Goal: Task Accomplishment & Management: Complete application form

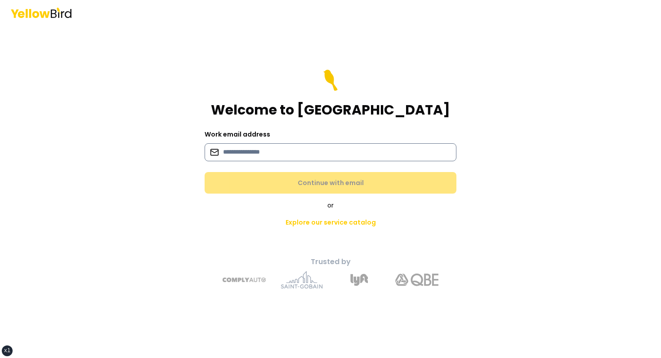
click at [269, 151] on input at bounding box center [331, 152] width 252 height 18
type input "**********"
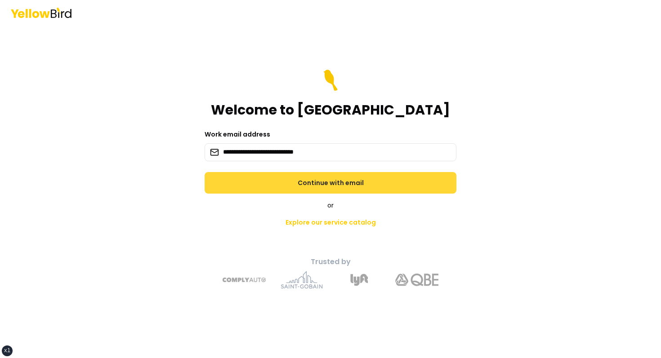
click at [269, 177] on button "Continue with email" at bounding box center [331, 183] width 252 height 22
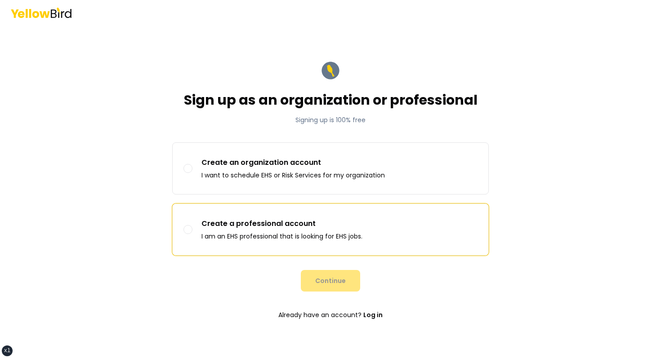
click at [252, 226] on p "Create a professional account" at bounding box center [282, 224] width 161 height 11
click at [193, 226] on button "Create a professional account I am an EHS professional that is looking for EHS …" at bounding box center [188, 229] width 9 height 9
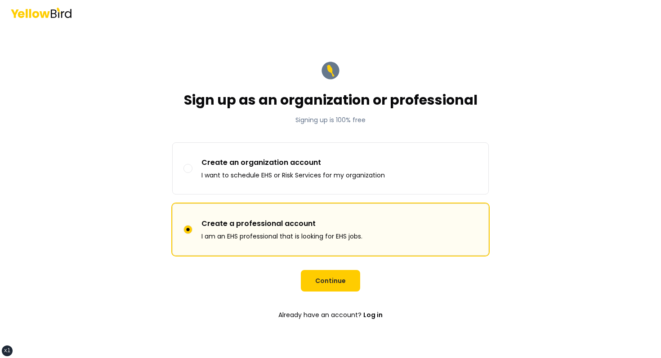
click at [318, 261] on form "Sign up as an organization or professional Signing up is 100% free Sign up as C…" at bounding box center [330, 192] width 331 height 279
click at [318, 273] on button "Continue" at bounding box center [330, 281] width 59 height 22
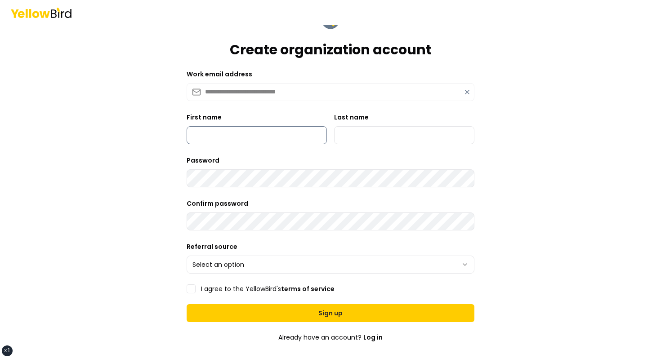
click at [265, 130] on input "First name" at bounding box center [257, 135] width 140 height 18
type input "*****"
type input "******"
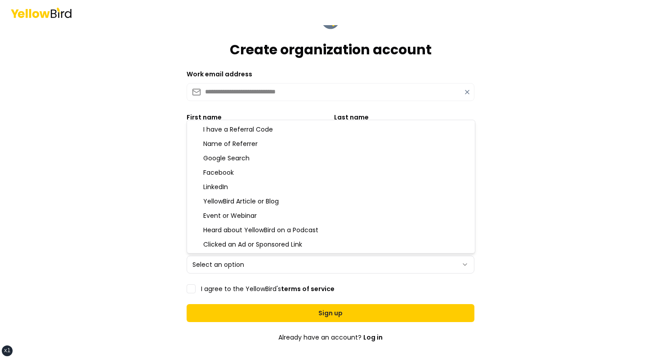
click at [224, 260] on html "**********" at bounding box center [330, 179] width 661 height 358
select select "********"
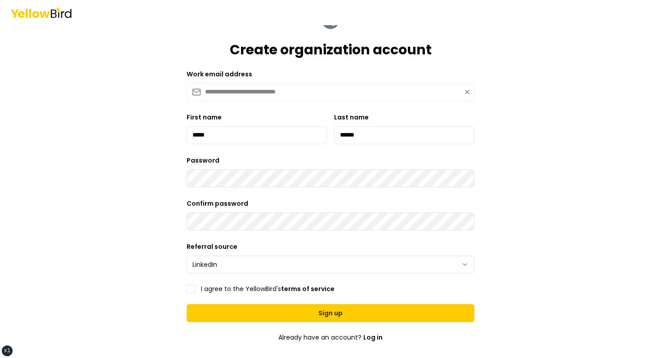
click at [208, 290] on label "I agree to the YellowBird's terms of service" at bounding box center [268, 289] width 134 height 6
click at [196, 290] on button "I agree to the YellowBird's terms of service" at bounding box center [191, 289] width 9 height 9
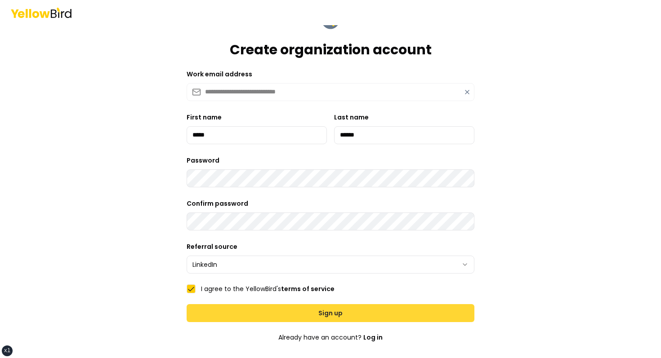
click at [241, 314] on button "Sign up" at bounding box center [331, 314] width 288 height 18
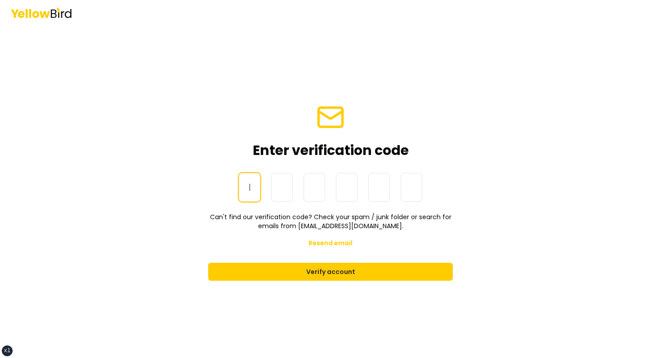
paste input "******"
type input "******"
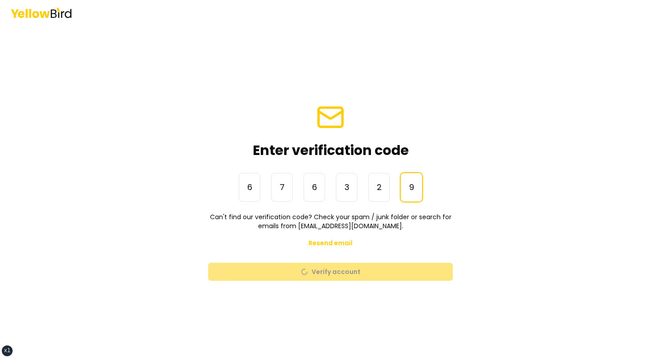
click at [456, 159] on form "Enter verification code One-Time Password 6 7 6 3 2 9 ****** Can't find our ver…" at bounding box center [330, 192] width 259 height 193
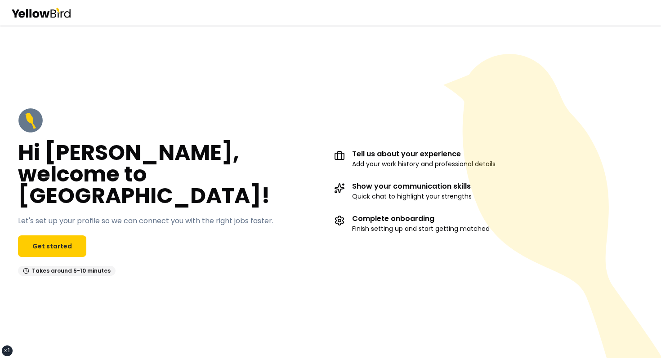
click at [325, 117] on div "Hi [PERSON_NAME], welcome to [GEOGRAPHIC_DATA]! Let's set up your profile so we…" at bounding box center [330, 192] width 661 height 204
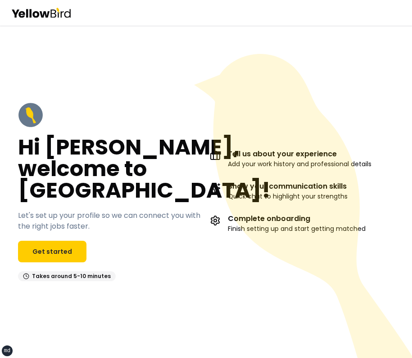
click at [356, 233] on icon at bounding box center [305, 219] width 222 height 331
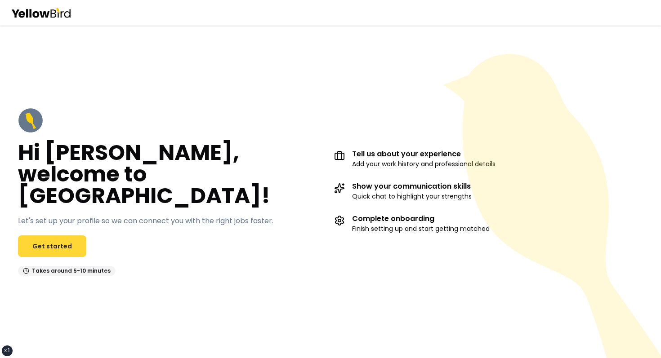
click at [58, 236] on link "Get started" at bounding box center [52, 247] width 68 height 22
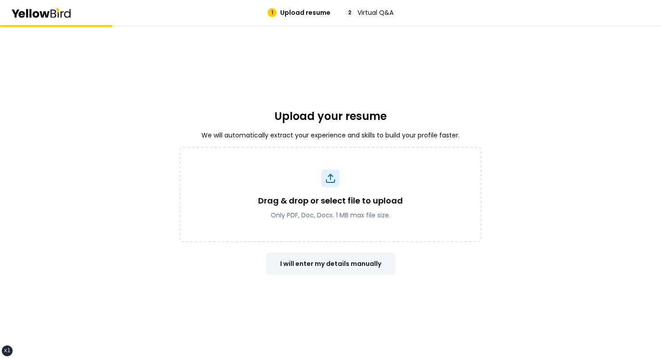
click at [347, 269] on button "I will enter my details manually" at bounding box center [331, 264] width 130 height 22
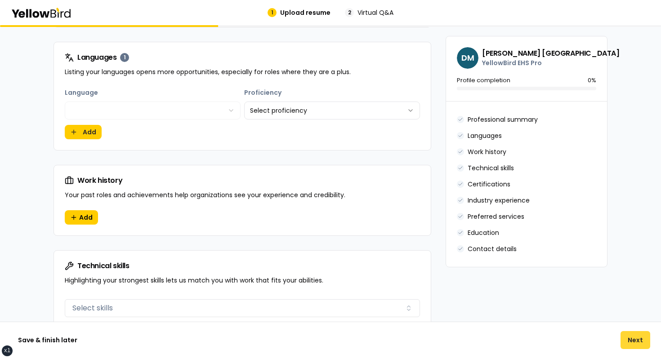
click at [411, 332] on button "Next" at bounding box center [636, 340] width 30 height 18
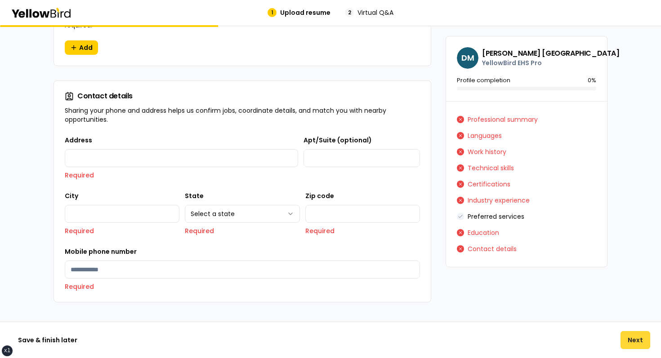
click at [411, 337] on button "Next" at bounding box center [636, 340] width 30 height 18
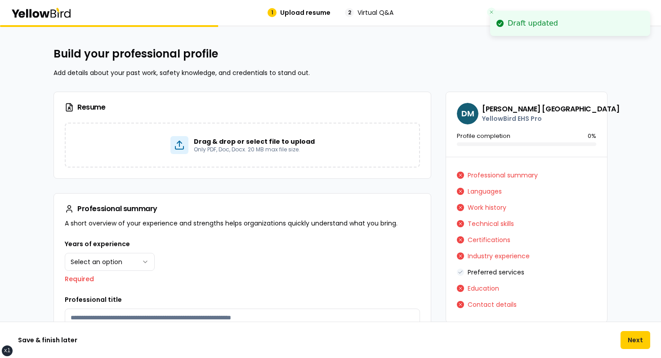
click at [411, 10] on icon "Close toast" at bounding box center [491, 11] width 5 height 5
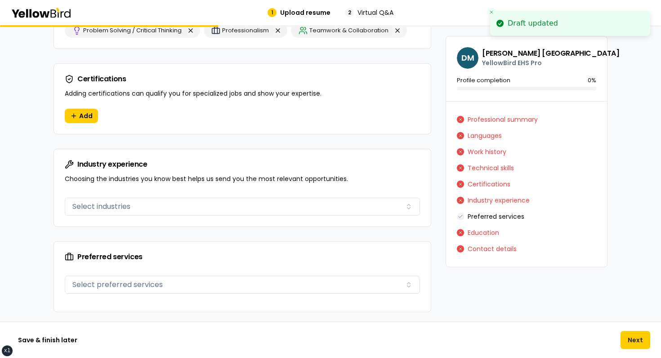
scroll to position [620, 0]
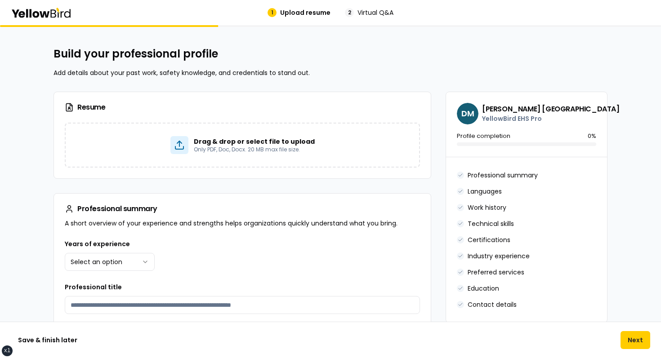
click at [361, 66] on div "Build your professional profile Add details about your past work, safety knowle…" at bounding box center [331, 62] width 554 height 31
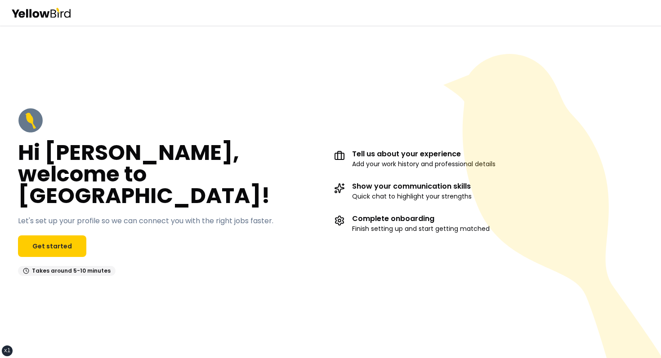
click at [129, 95] on div "Hi David, welcome to YellowBird! Let's set up your profile so we can connect yo…" at bounding box center [330, 191] width 661 height 333
click at [170, 121] on div "Hi David, welcome to YellowBird! Let's set up your profile so we can connect yo…" at bounding box center [172, 192] width 309 height 168
click at [333, 49] on div "Hi David, welcome to YellowBird! Let's set up your profile so we can connect yo…" at bounding box center [330, 191] width 661 height 333
click at [302, 124] on div "Hi David, welcome to YellowBird! Let's set up your profile so we can connect yo…" at bounding box center [172, 192] width 309 height 168
click at [293, 110] on div "Hi David, welcome to YellowBird! Let's set up your profile so we can connect yo…" at bounding box center [330, 192] width 661 height 204
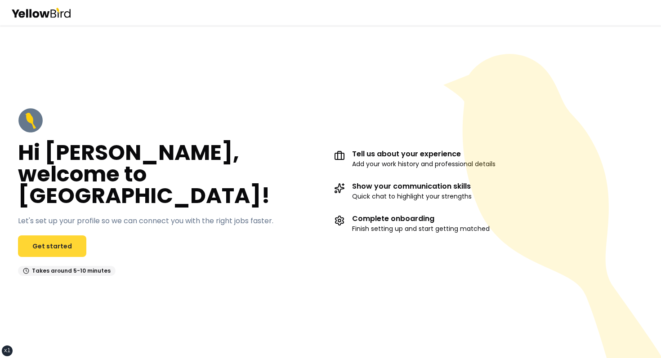
click at [54, 236] on link "Get started" at bounding box center [52, 247] width 68 height 22
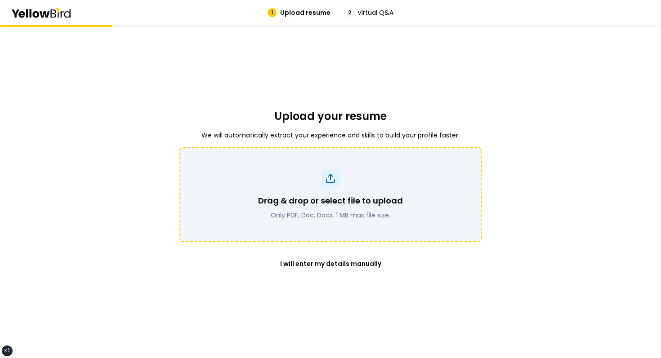
click at [378, 167] on div "Drag & drop or select file to upload Only PDF, Doc, Docx. 1 MB max file size." at bounding box center [330, 194] width 302 height 95
click at [345, 189] on div "Drag & drop or select file to upload Only PDF, Doc, Docx. 1 MB max file size." at bounding box center [330, 195] width 279 height 50
click at [341, 180] on div "Drag & drop or select file to upload Only PDF, Doc, Docx. 1 MB max file size." at bounding box center [330, 195] width 279 height 50
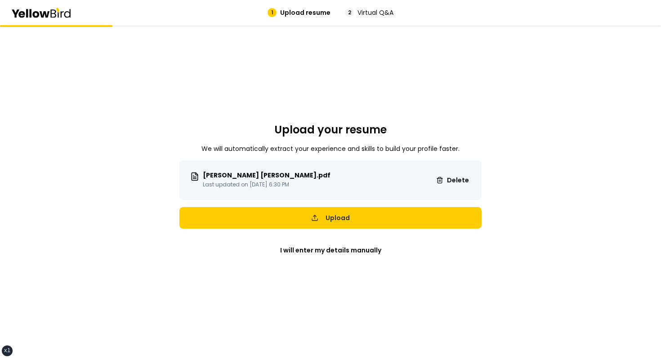
click at [364, 226] on button "Upload" at bounding box center [330, 218] width 302 height 22
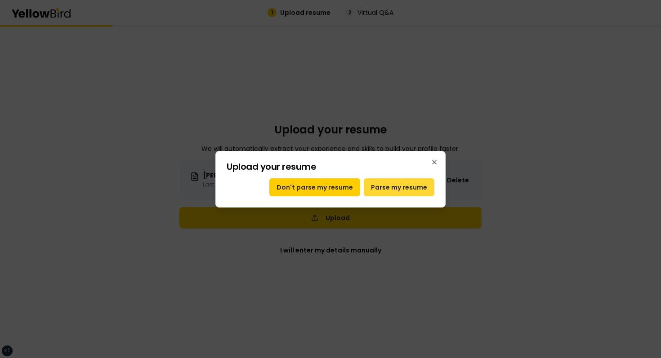
click at [384, 191] on button "Parse my resume" at bounding box center [399, 188] width 71 height 18
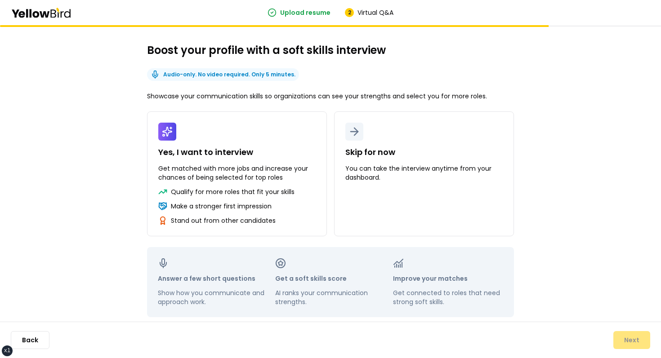
scroll to position [42, 0]
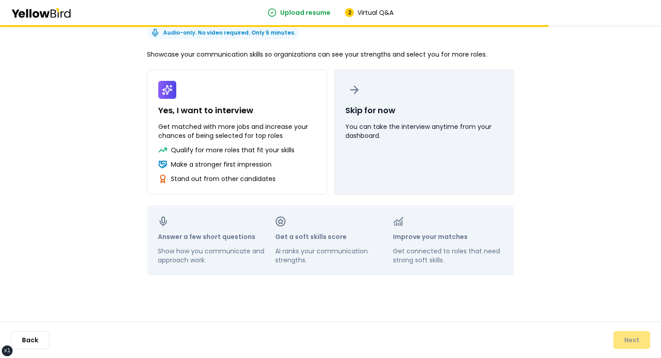
click at [384, 188] on button "Skip for now You can take the interview anytime from your dashboard." at bounding box center [424, 132] width 180 height 125
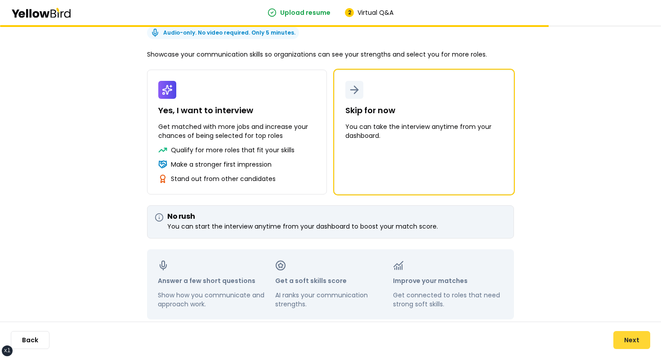
click at [636, 339] on button "Next" at bounding box center [632, 340] width 37 height 18
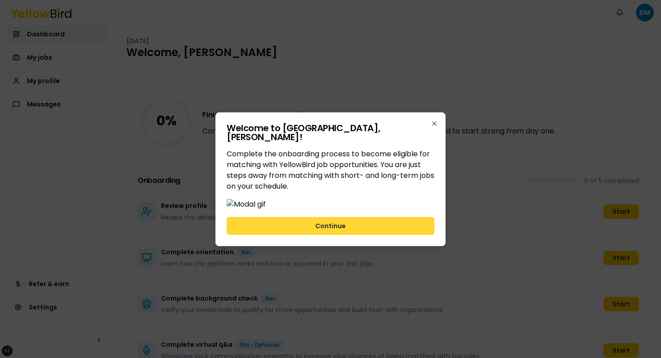
click at [334, 221] on button "Continue" at bounding box center [331, 226] width 208 height 18
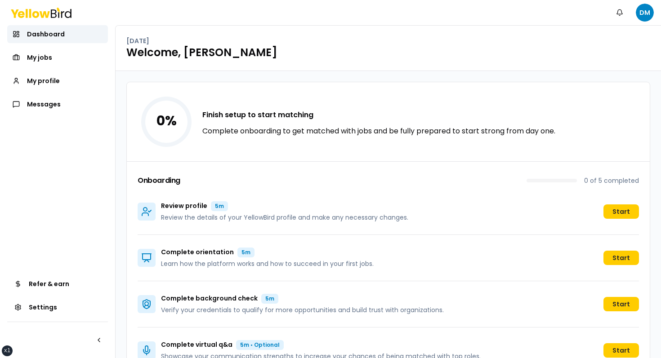
click at [47, 118] on nav "Dashboard My jobs My profile Messages Refer & earn Settings" at bounding box center [57, 191] width 115 height 333
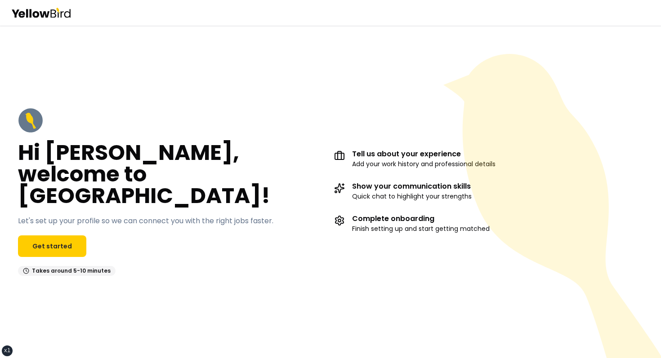
click at [83, 224] on div "Hi David, welcome to YellowBird! Let's set up your profile so we can connect yo…" at bounding box center [172, 192] width 309 height 168
click at [62, 236] on link "Get started" at bounding box center [52, 247] width 68 height 22
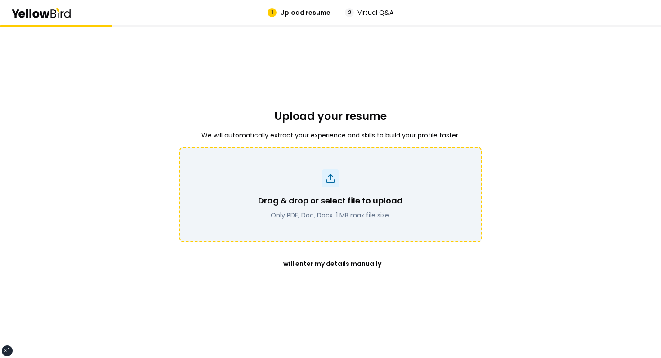
click at [320, 211] on p "Only PDF, Doc, Docx. 1 MB max file size." at bounding box center [330, 215] width 145 height 9
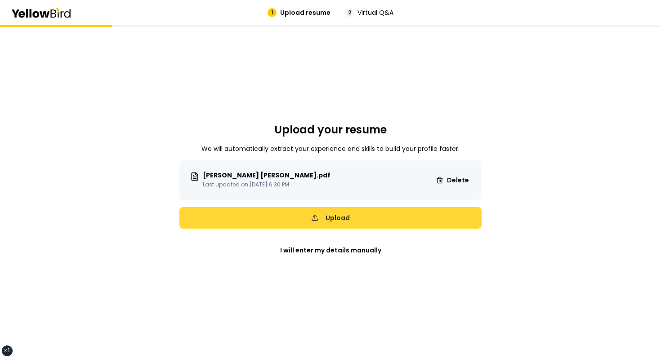
click at [326, 218] on button "Upload" at bounding box center [330, 218] width 302 height 22
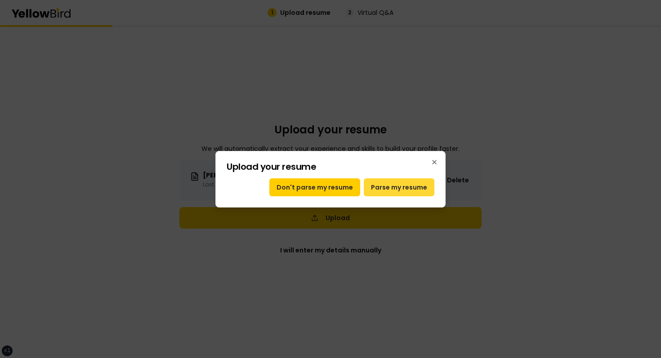
click at [394, 192] on button "Parse my resume" at bounding box center [399, 188] width 71 height 18
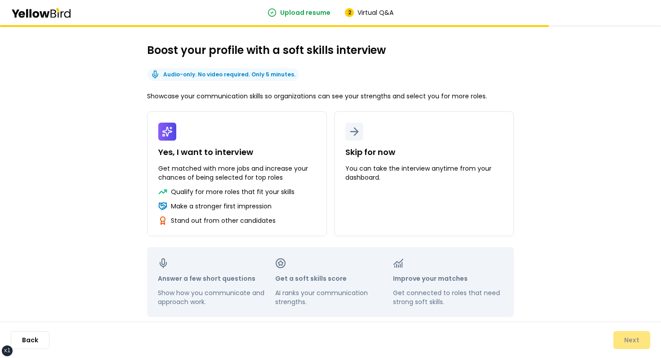
click at [394, 192] on button "Skip for now You can take the interview anytime from your dashboard." at bounding box center [424, 174] width 180 height 125
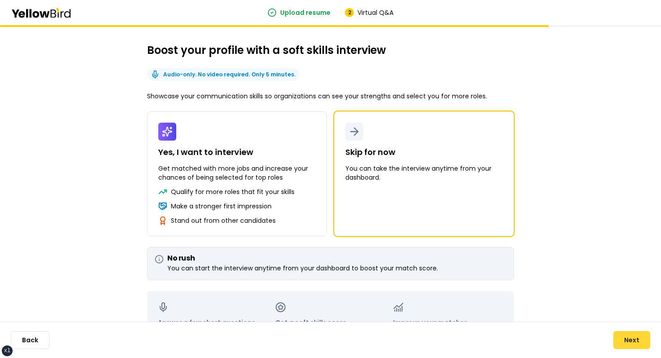
click at [633, 339] on button "Next" at bounding box center [632, 340] width 37 height 18
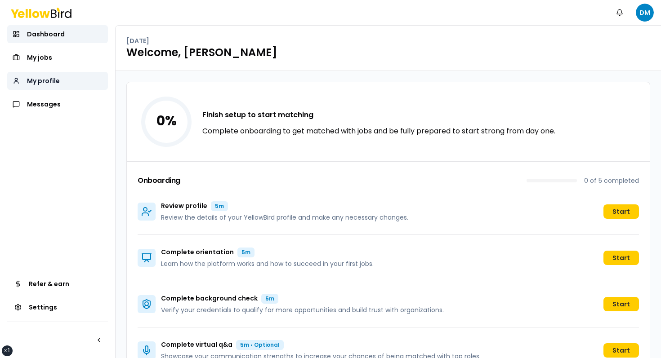
click at [40, 81] on span "My profile" at bounding box center [43, 80] width 33 height 9
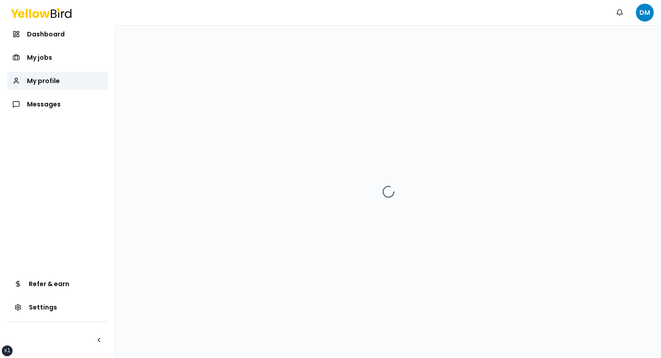
click at [206, 134] on div at bounding box center [389, 192] width 546 height 333
click at [53, 102] on span "Messages" at bounding box center [44, 104] width 34 height 9
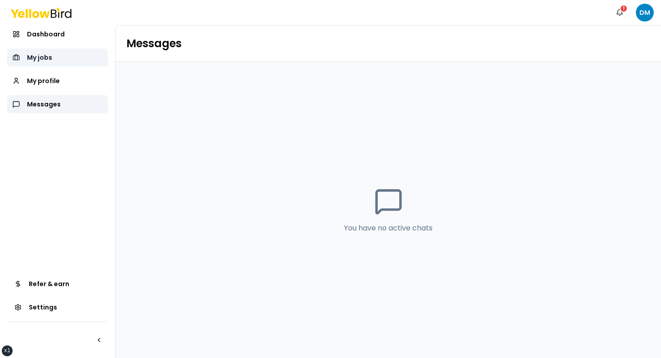
click at [63, 64] on link "My jobs" at bounding box center [57, 58] width 101 height 18
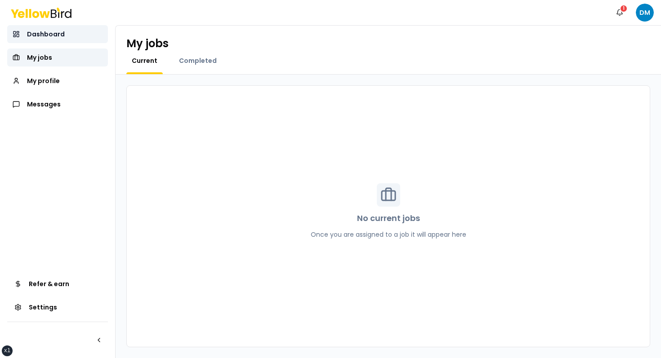
click at [68, 36] on link "Dashboard" at bounding box center [57, 34] width 101 height 18
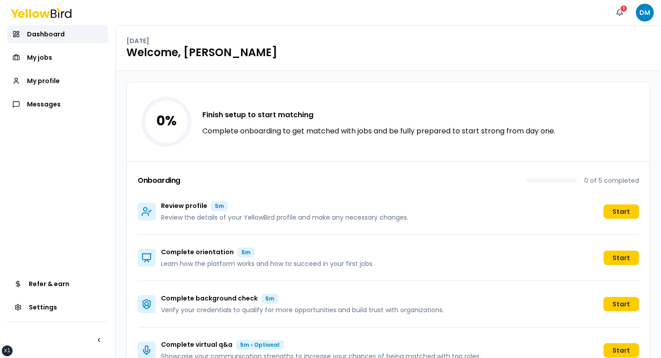
scroll to position [27, 0]
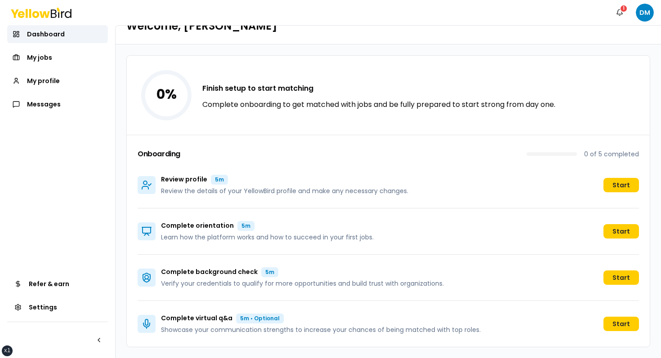
click at [306, 161] on div "Onboarding 0 of 5 completed" at bounding box center [389, 156] width 502 height 13
click at [55, 79] on span "My profile" at bounding box center [43, 80] width 33 height 9
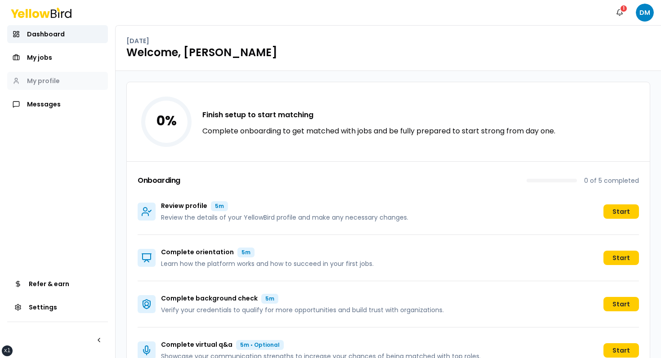
click at [47, 80] on span "My profile" at bounding box center [43, 80] width 33 height 9
click at [98, 336] on button "button" at bounding box center [99, 340] width 18 height 18
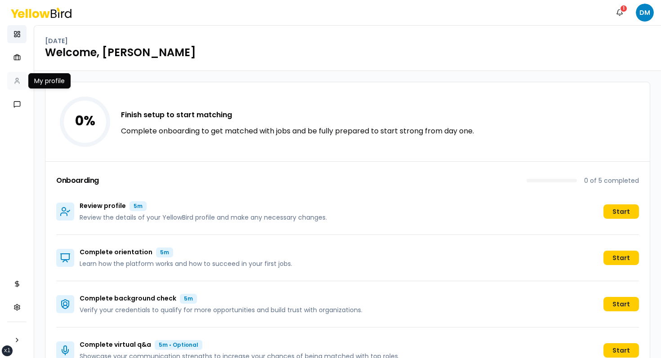
click at [22, 84] on link "My profile" at bounding box center [16, 81] width 19 height 18
click at [22, 340] on button "button" at bounding box center [17, 340] width 18 height 18
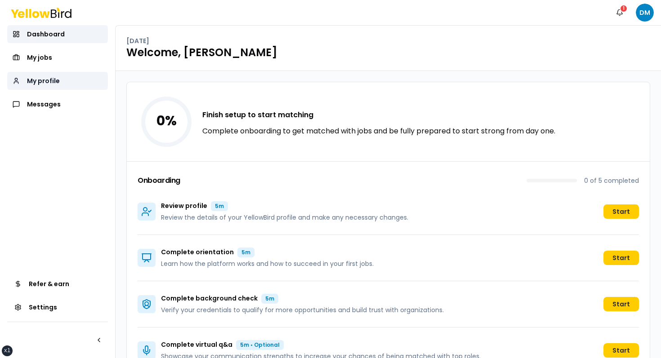
click at [61, 84] on link "My profile" at bounding box center [57, 81] width 101 height 18
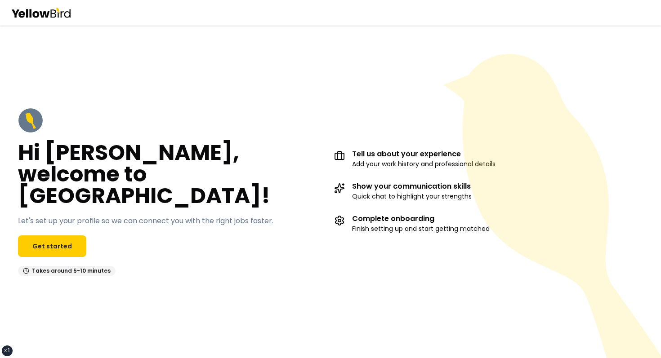
click at [310, 83] on div "Hi [PERSON_NAME], welcome to [GEOGRAPHIC_DATA]! Let's set up your profile so we…" at bounding box center [330, 191] width 661 height 333
click at [324, 77] on div "Hi [PERSON_NAME], welcome to [GEOGRAPHIC_DATA]! Let's set up your profile so we…" at bounding box center [330, 191] width 661 height 333
click at [134, 171] on h2 "Hi [PERSON_NAME], welcome to [GEOGRAPHIC_DATA]!" at bounding box center [172, 174] width 309 height 65
click at [146, 157] on h2 "Hi [PERSON_NAME], welcome to [GEOGRAPHIC_DATA]!" at bounding box center [172, 174] width 309 height 65
click at [243, 151] on h2 "Hi [PERSON_NAME], welcome to [GEOGRAPHIC_DATA]!" at bounding box center [172, 174] width 309 height 65
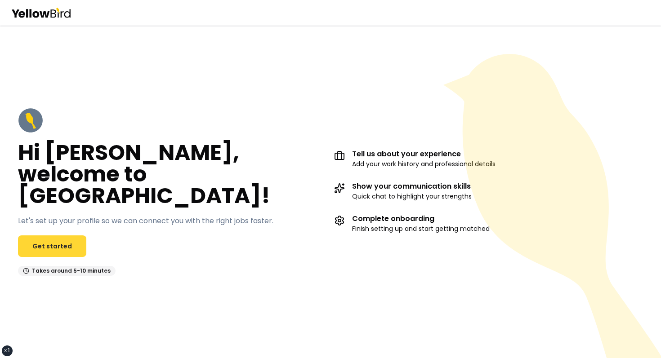
click at [54, 236] on link "Get started" at bounding box center [52, 247] width 68 height 22
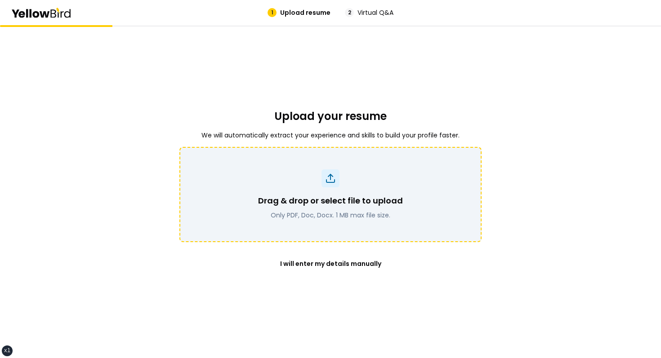
click at [346, 206] on p "Drag & drop or select file to upload" at bounding box center [330, 201] width 145 height 13
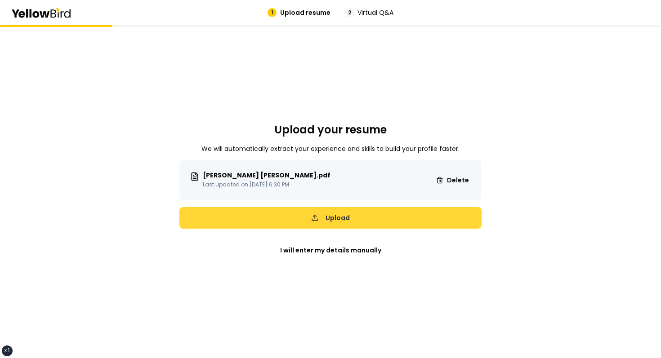
click at [363, 219] on button "Upload" at bounding box center [330, 218] width 302 height 22
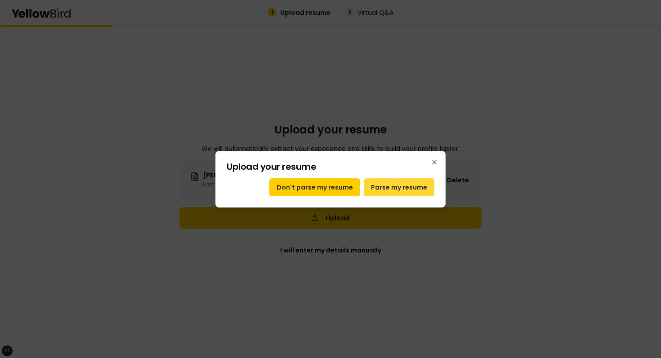
click at [390, 194] on button "Parse my resume" at bounding box center [399, 188] width 71 height 18
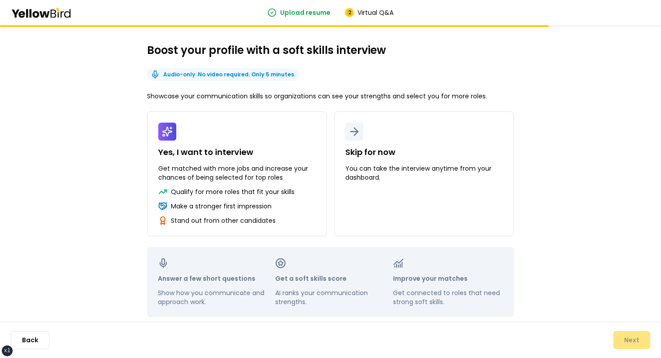
click at [390, 194] on button "Skip for now You can take the interview anytime from your dashboard." at bounding box center [424, 174] width 180 height 125
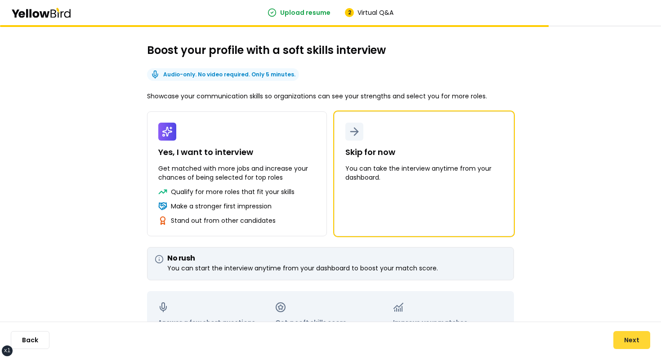
click at [643, 341] on button "Next" at bounding box center [632, 340] width 37 height 18
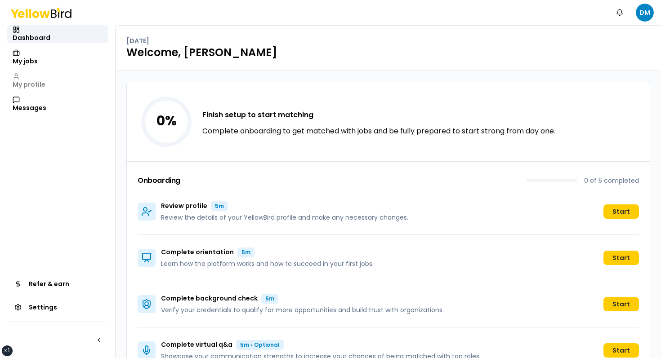
click at [30, 83] on div "Dashboard My jobs My profile Messages" at bounding box center [57, 69] width 101 height 88
click at [33, 130] on nav "Dashboard My jobs My profile Messages Refer & earn Settings" at bounding box center [57, 191] width 115 height 333
click at [29, 78] on div "Dashboard My jobs My profile Messages" at bounding box center [57, 69] width 101 height 88
click at [36, 78] on div "Dashboard My jobs My profile Messages" at bounding box center [57, 69] width 101 height 88
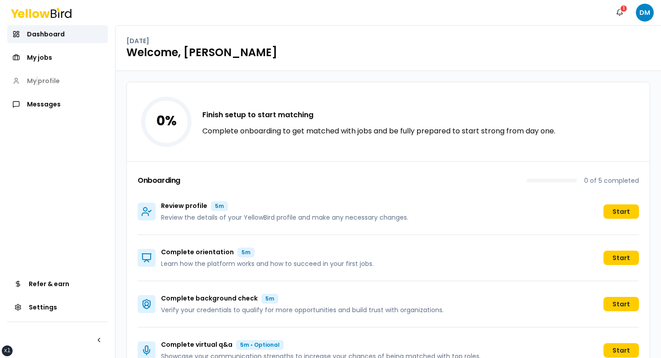
click at [36, 78] on div "Dashboard My jobs My profile Messages" at bounding box center [57, 69] width 101 height 88
click at [46, 78] on div "Dashboard My jobs My profile Messages" at bounding box center [57, 69] width 101 height 88
click at [46, 155] on nav "Dashboard My jobs My profile Messages Refer & earn Settings" at bounding box center [57, 191] width 115 height 333
click at [93, 333] on button "button" at bounding box center [99, 340] width 18 height 18
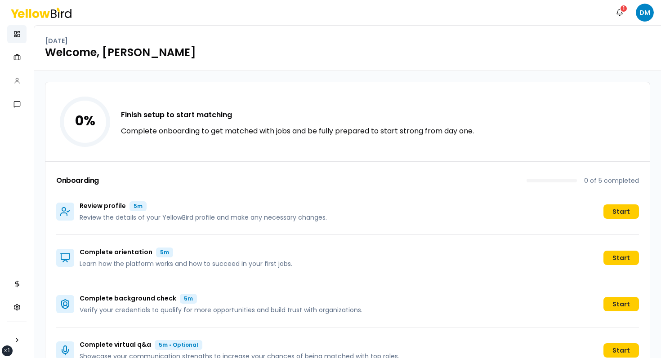
click at [15, 82] on div "Dashboard My jobs My profile Messages" at bounding box center [16, 69] width 19 height 88
click at [16, 81] on div "Dashboard My jobs My profile Messages" at bounding box center [16, 69] width 19 height 88
click at [18, 336] on button "button" at bounding box center [17, 340] width 18 height 18
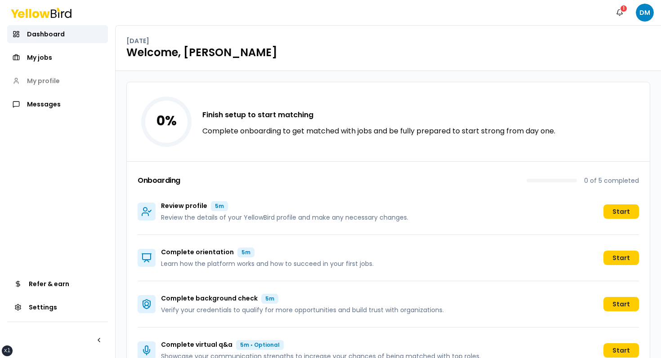
click at [79, 81] on div "Dashboard My jobs My profile Messages" at bounding box center [57, 69] width 101 height 88
click at [99, 339] on button "button" at bounding box center [99, 340] width 18 height 18
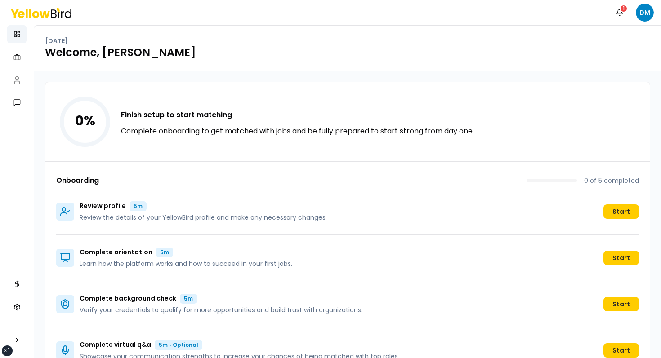
click at [17, 79] on icon at bounding box center [17, 80] width 9 height 9
click at [54, 72] on div "0 % Finish setup to start matching Complete onboarding to get matched with jobs…" at bounding box center [347, 228] width 627 height 314
click at [13, 337] on button "button" at bounding box center [17, 340] width 18 height 18
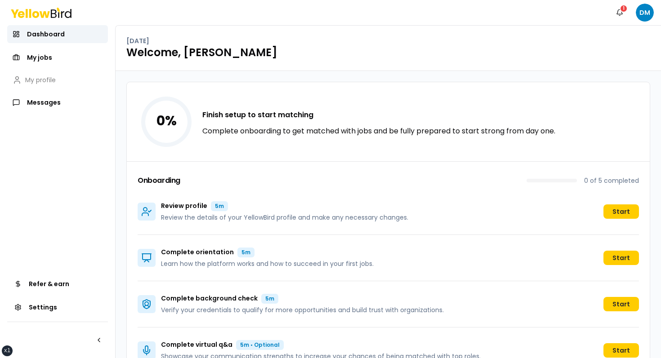
click at [69, 164] on nav "Dashboard My jobs My profile Messages Refer & earn Settings" at bounding box center [57, 191] width 115 height 333
click at [104, 339] on button "button" at bounding box center [99, 340] width 18 height 18
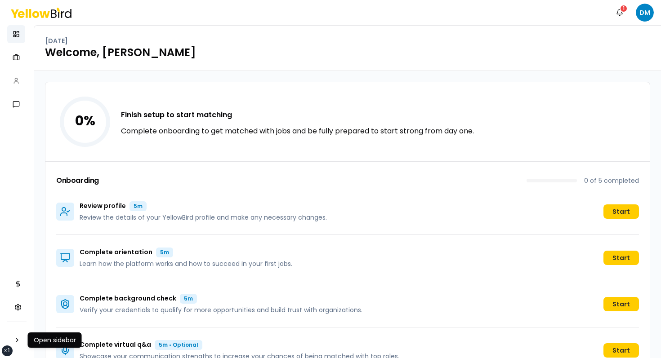
click at [14, 83] on div "Dashboard My jobs My profile Messages" at bounding box center [16, 69] width 19 height 88
click at [18, 332] on button "button" at bounding box center [17, 340] width 18 height 18
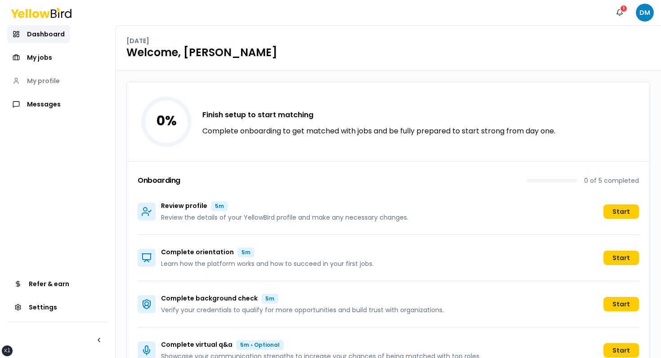
click at [46, 77] on div "Dashboard My jobs My profile Messages" at bounding box center [57, 69] width 101 height 88
click at [296, 109] on div "0 % Finish setup to start matching Complete onboarding to get matched with jobs…" at bounding box center [388, 121] width 523 height 79
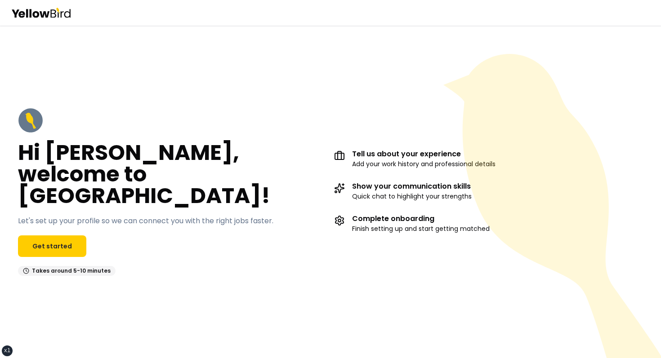
click at [137, 67] on div "Hi [PERSON_NAME], welcome to [GEOGRAPHIC_DATA]! Let's set up your profile so we…" at bounding box center [330, 191] width 661 height 333
click at [305, 120] on div "Hi David, welcome to YellowBird! Let's set up your profile so we can connect yo…" at bounding box center [172, 192] width 309 height 168
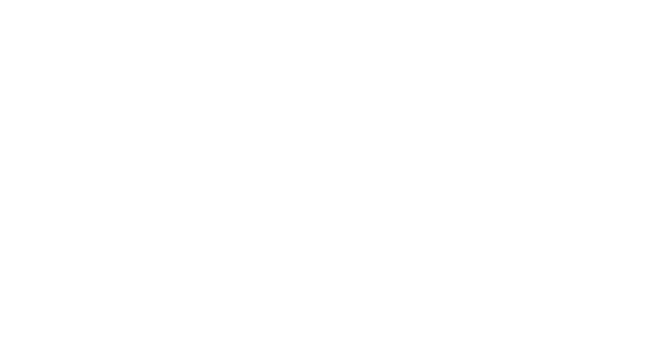
click at [373, 4] on html at bounding box center [330, 2] width 661 height 4
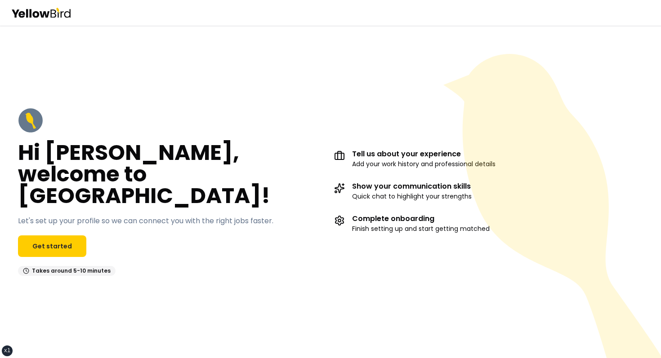
click at [486, 69] on icon at bounding box center [554, 219] width 222 height 331
click at [305, 95] on div "Hi [PERSON_NAME], welcome to [GEOGRAPHIC_DATA]! Let's set up your profile so we…" at bounding box center [330, 191] width 661 height 333
click at [294, 97] on div "Hi [PERSON_NAME], welcome to [GEOGRAPHIC_DATA]! Let's set up your profile so we…" at bounding box center [330, 191] width 661 height 333
click at [288, 38] on div "Hi [PERSON_NAME], welcome to [GEOGRAPHIC_DATA]! Let's set up your profile so we…" at bounding box center [330, 191] width 661 height 333
